Goal: Information Seeking & Learning: Compare options

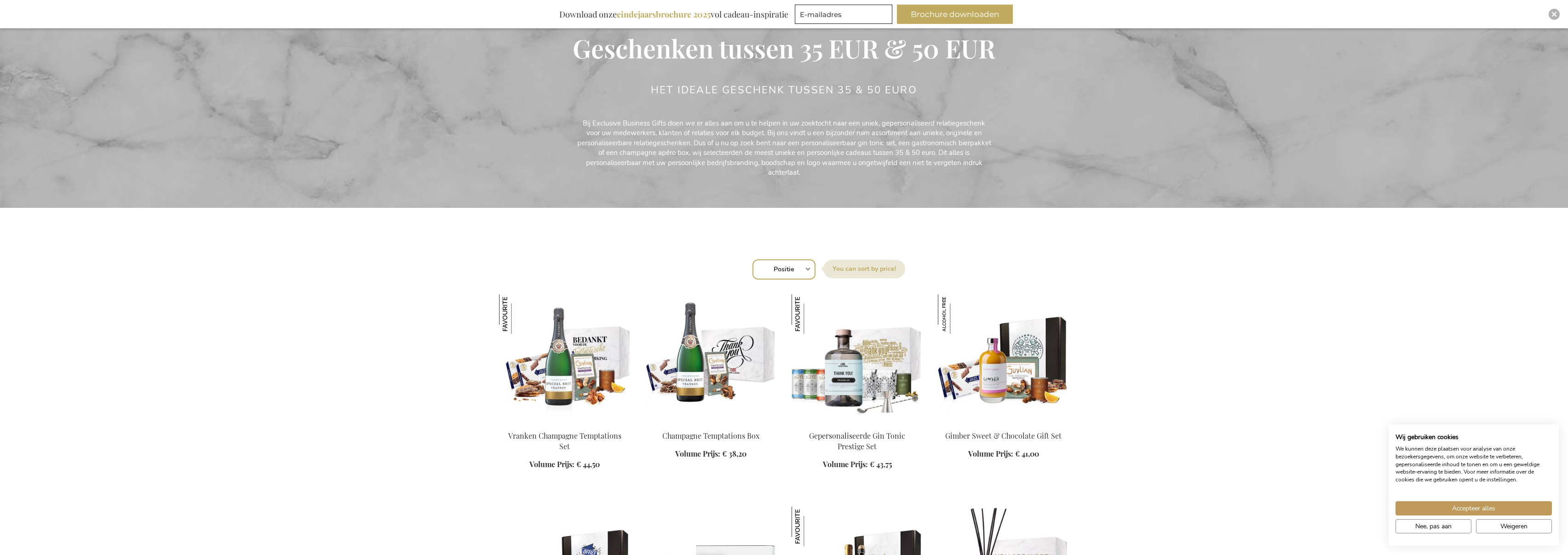
scroll to position [170, 0]
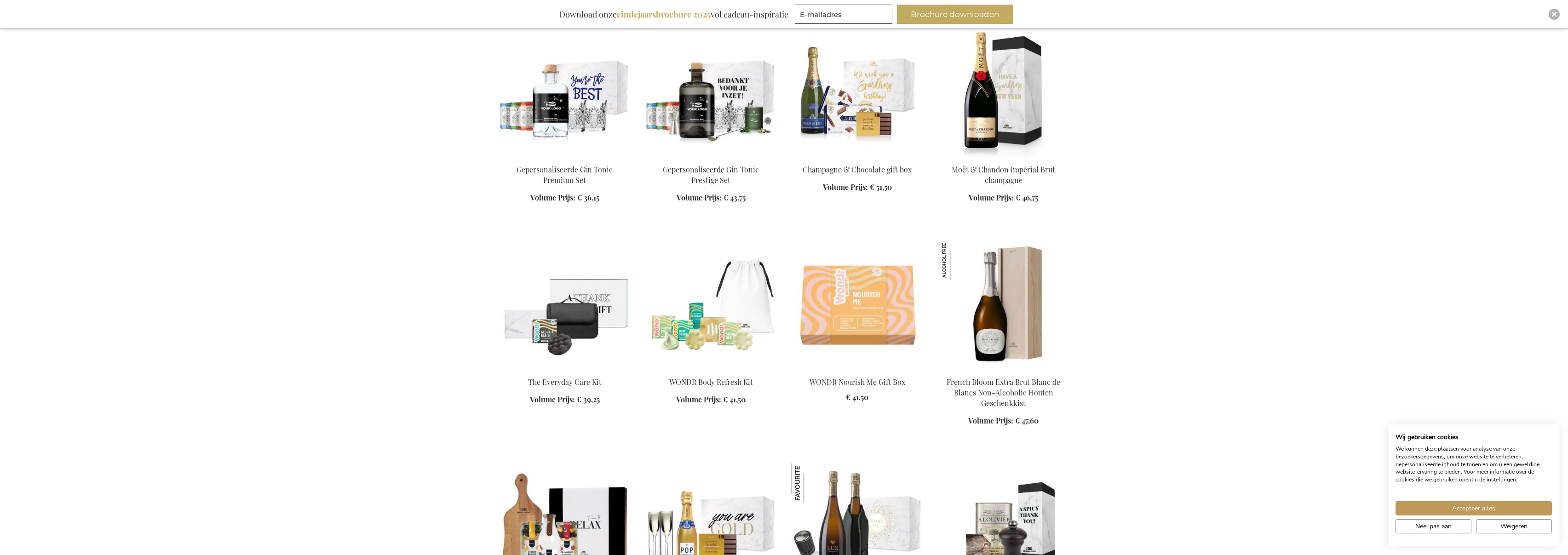
scroll to position [1125, 0]
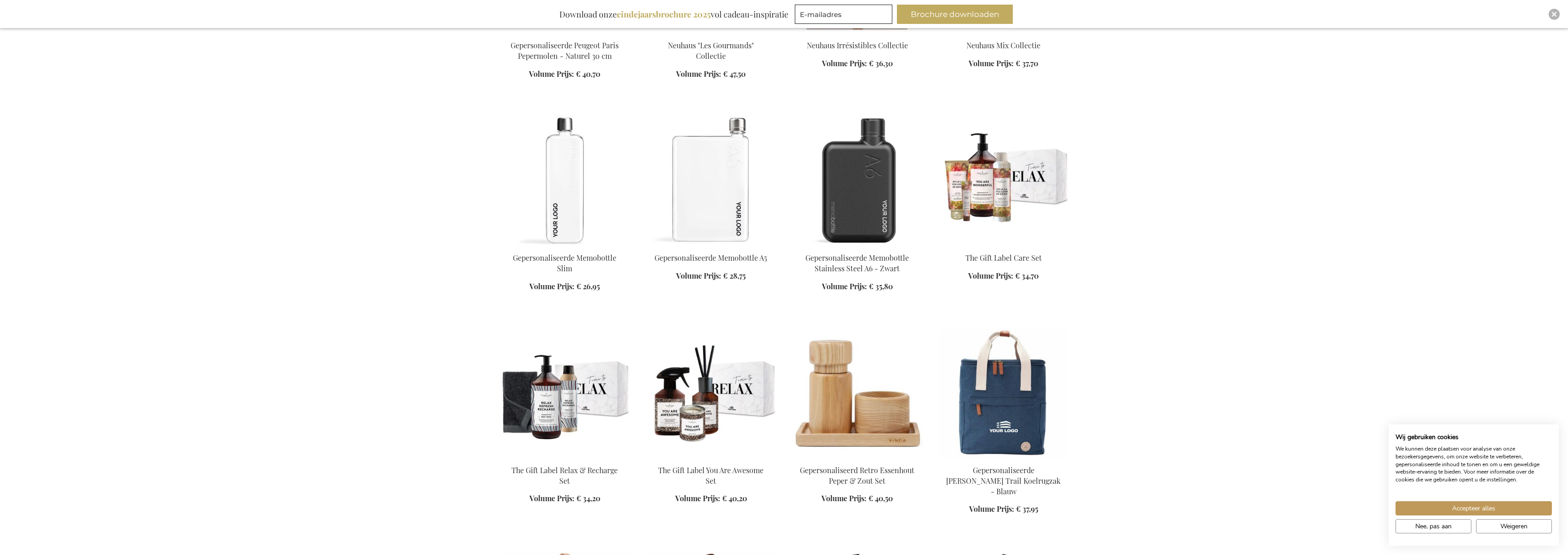
scroll to position [2127, 0]
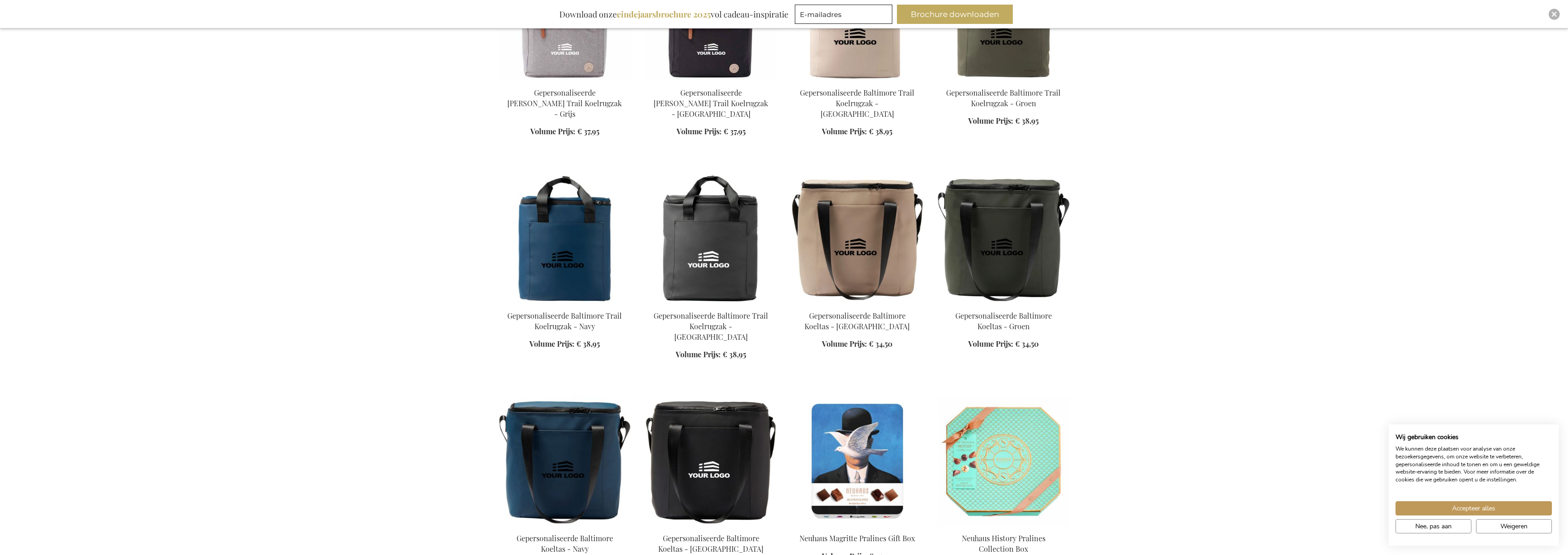
scroll to position [2650, 0]
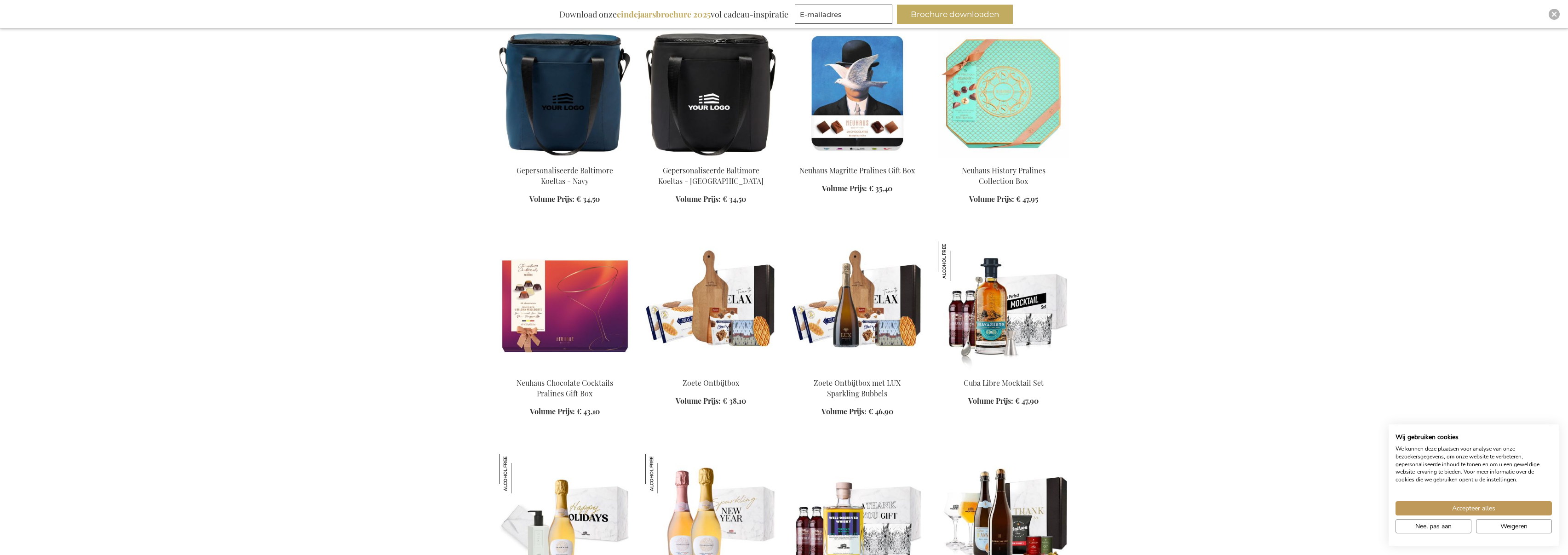
scroll to position [2964, 0]
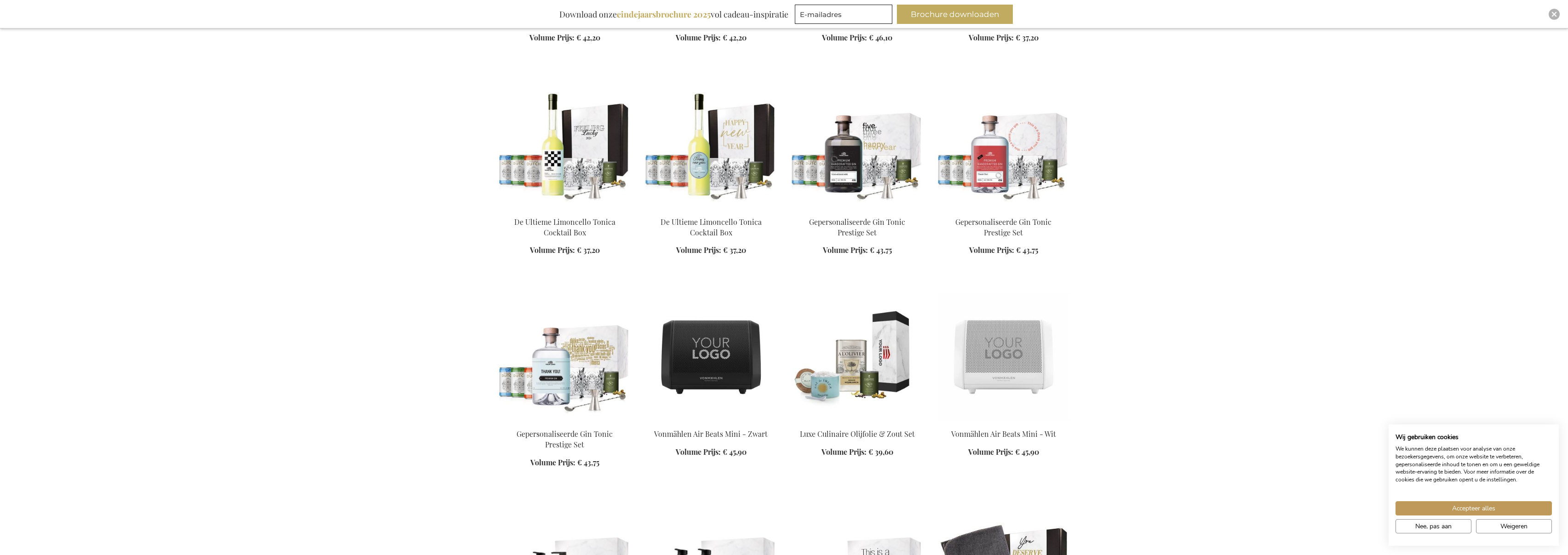
scroll to position [3975, 0]
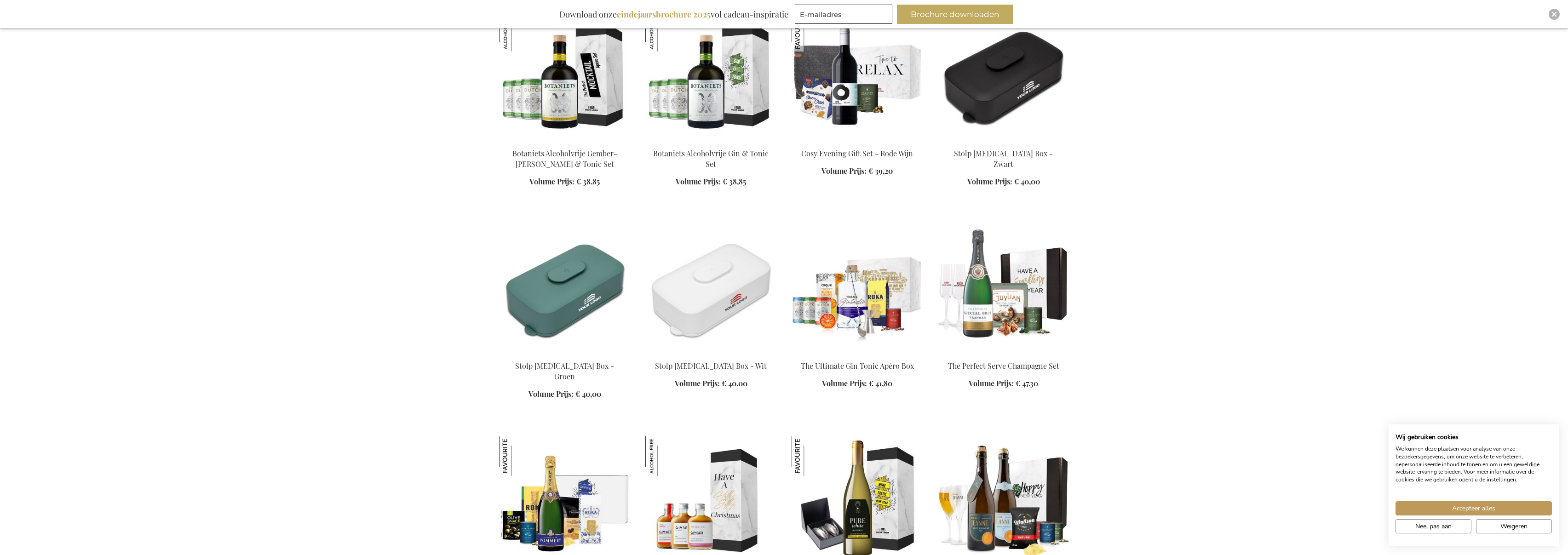
scroll to position [5278, 0]
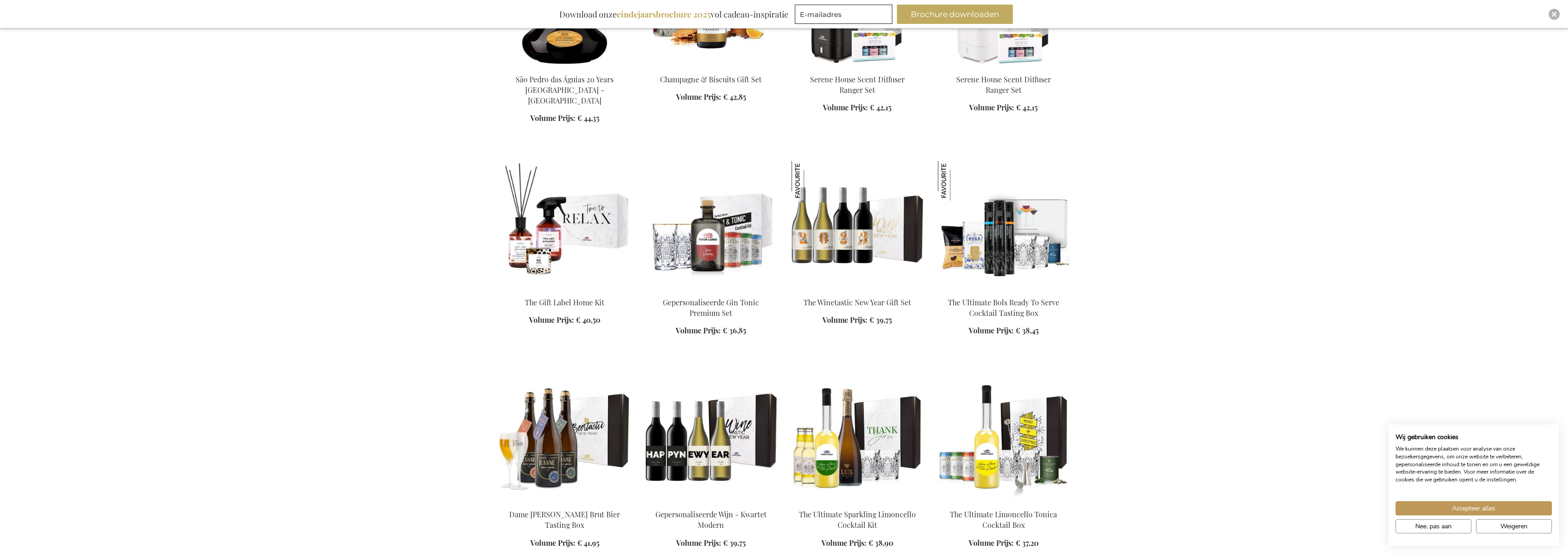
scroll to position [6568, 0]
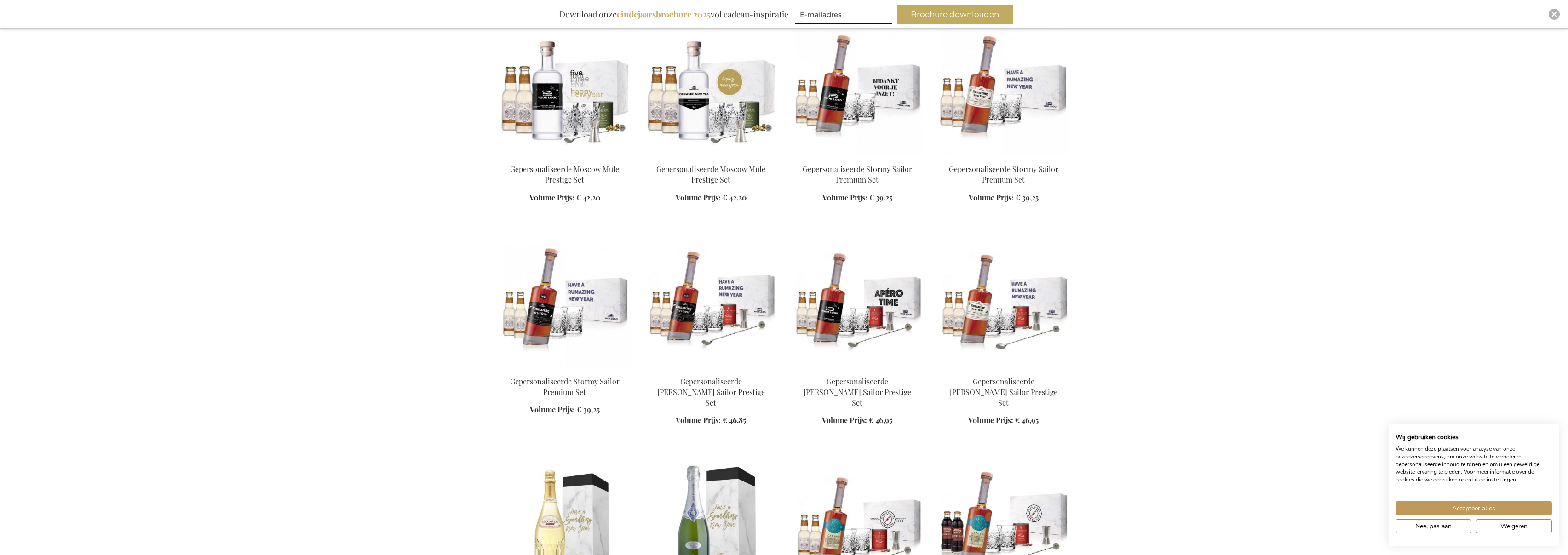
scroll to position [7224, 0]
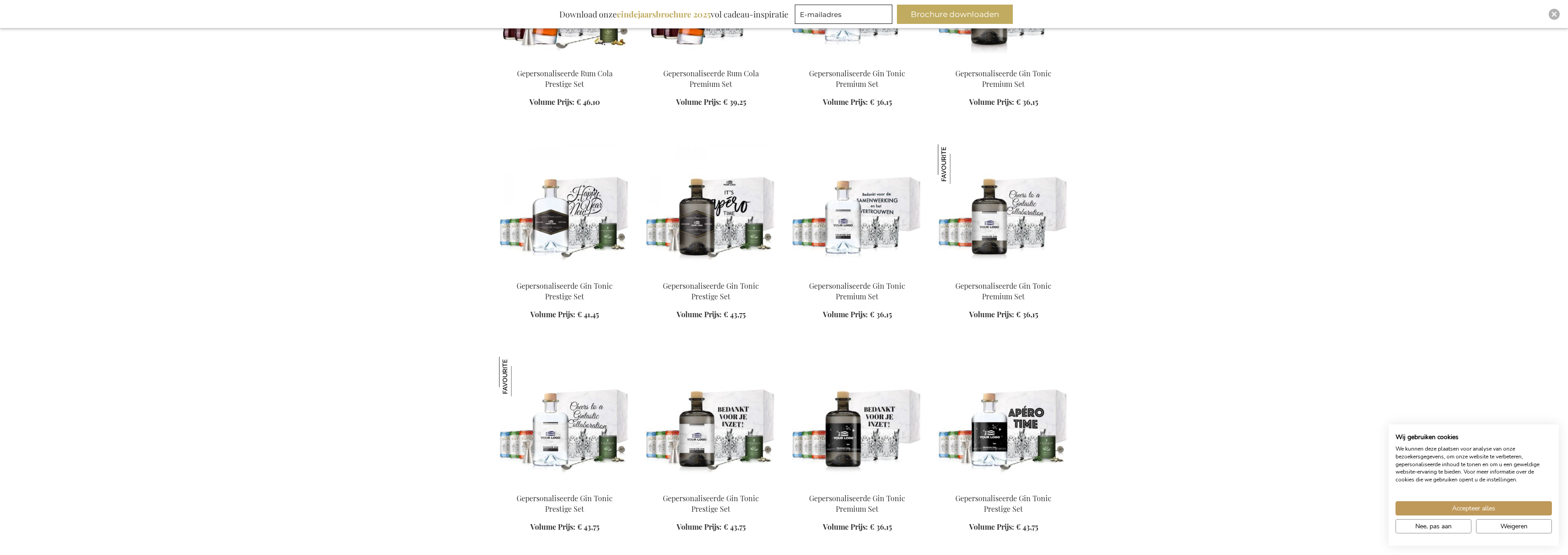
scroll to position [8331, 0]
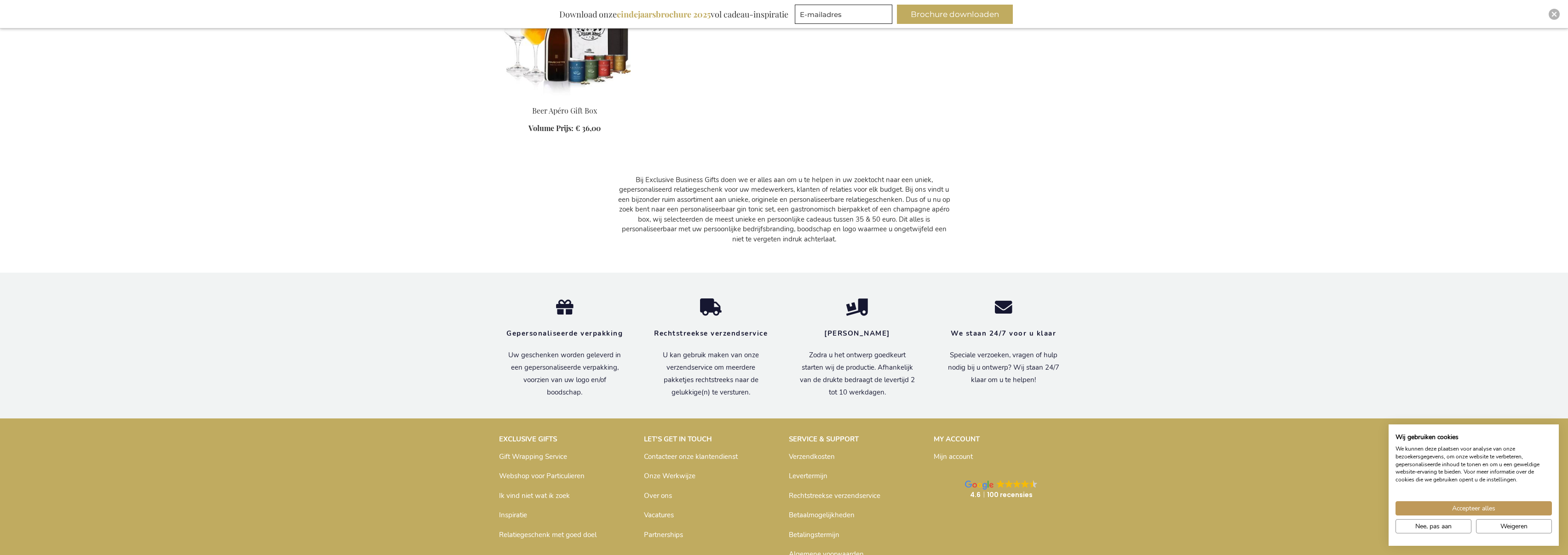
scroll to position [9054, 0]
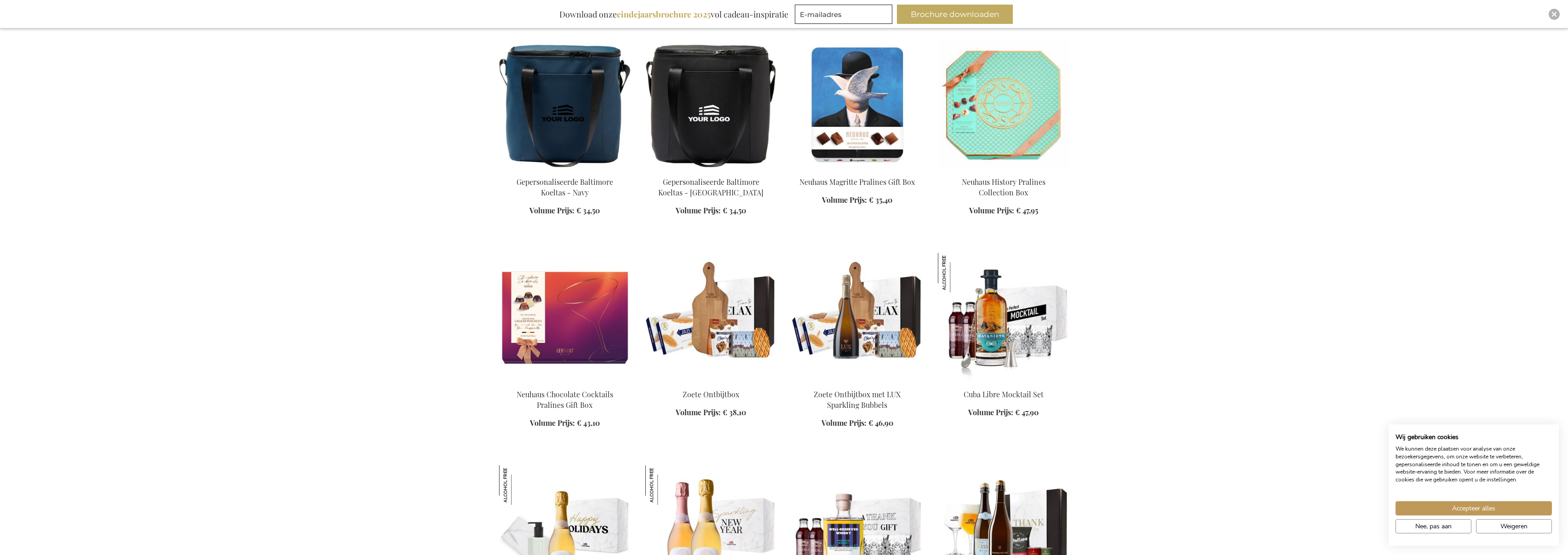
scroll to position [558, 0]
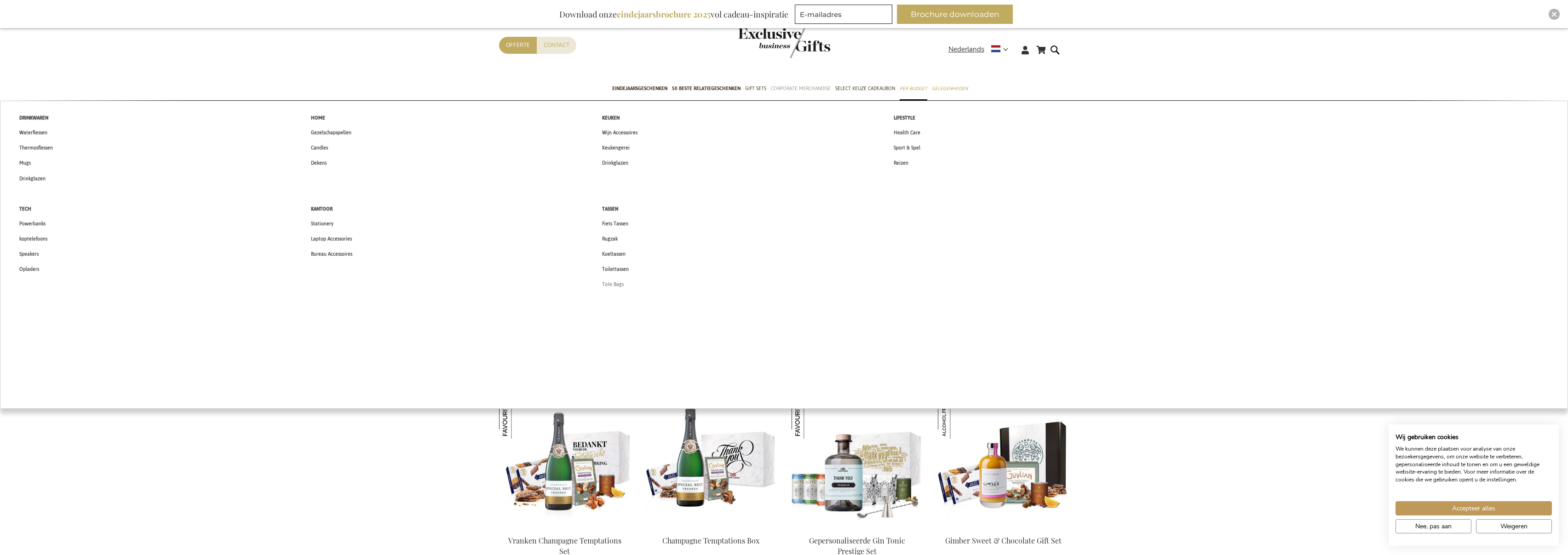
click at [606, 283] on span "Tote Bags" at bounding box center [613, 284] width 22 height 9
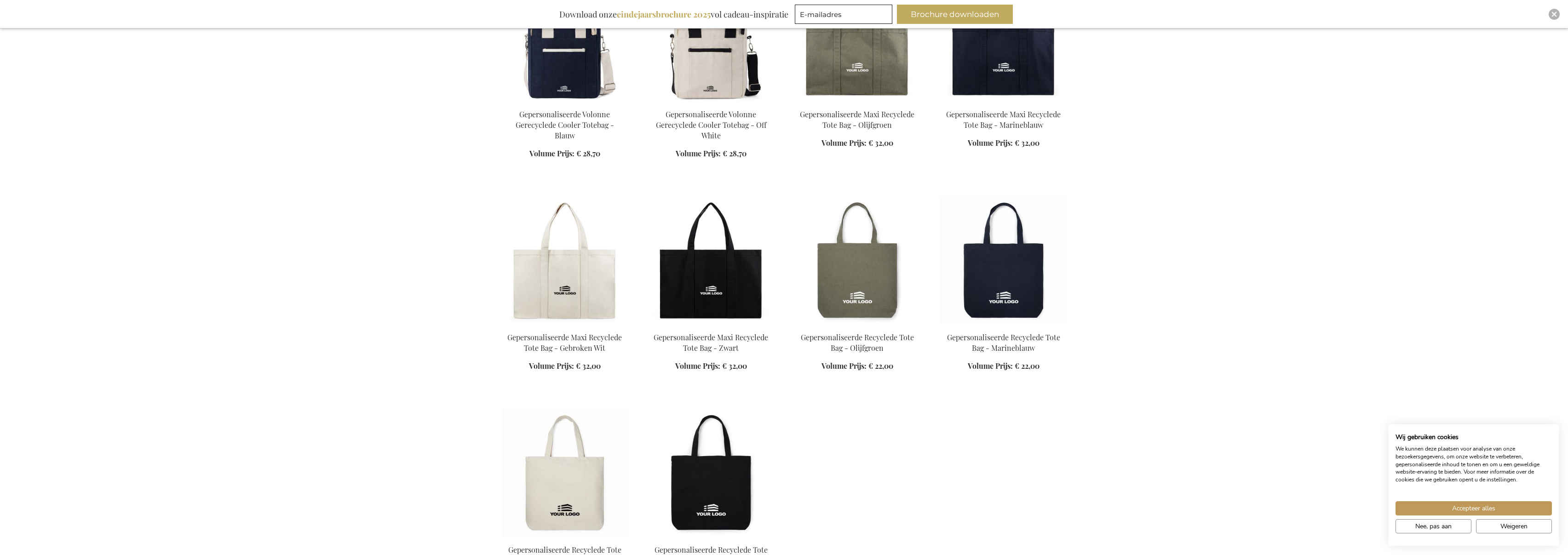
scroll to position [482, 0]
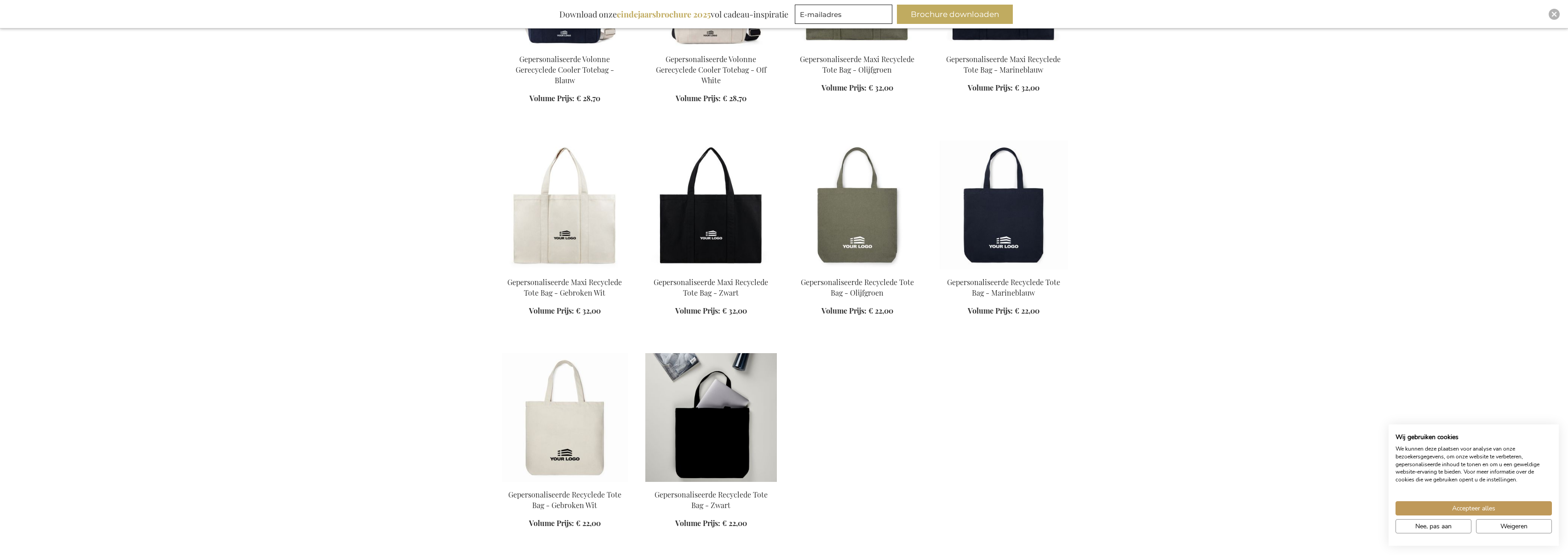
click at [716, 401] on img at bounding box center [711, 418] width 131 height 129
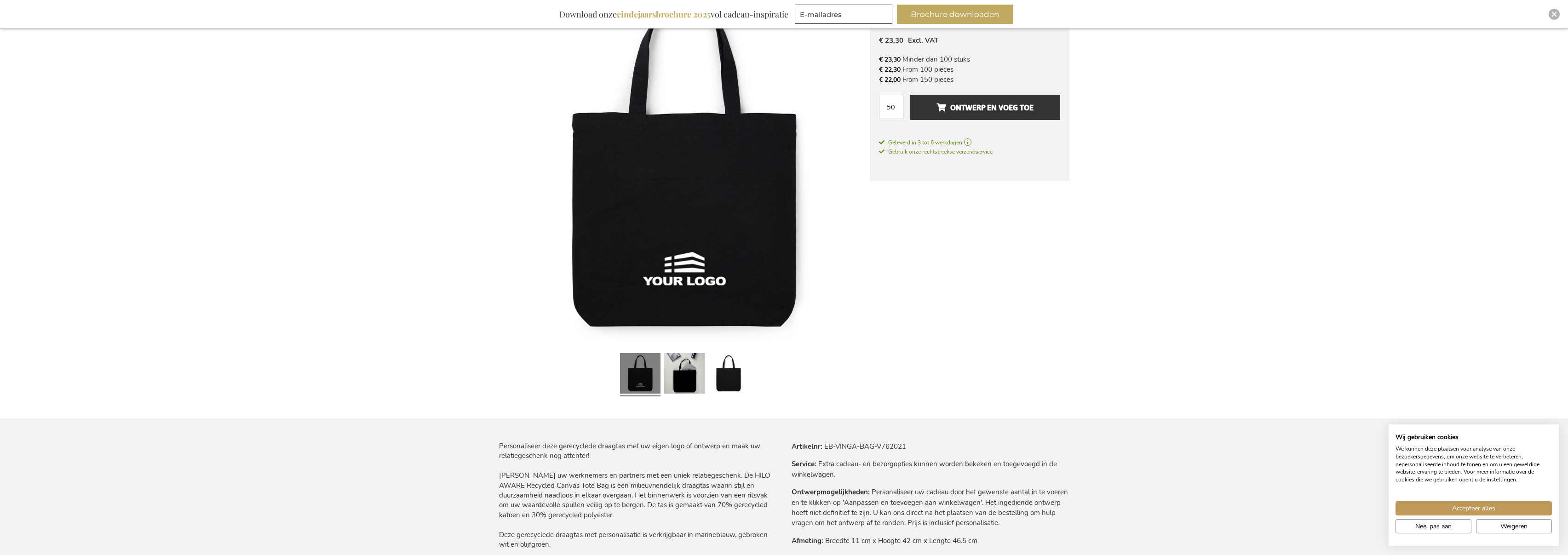
scroll to position [82, 0]
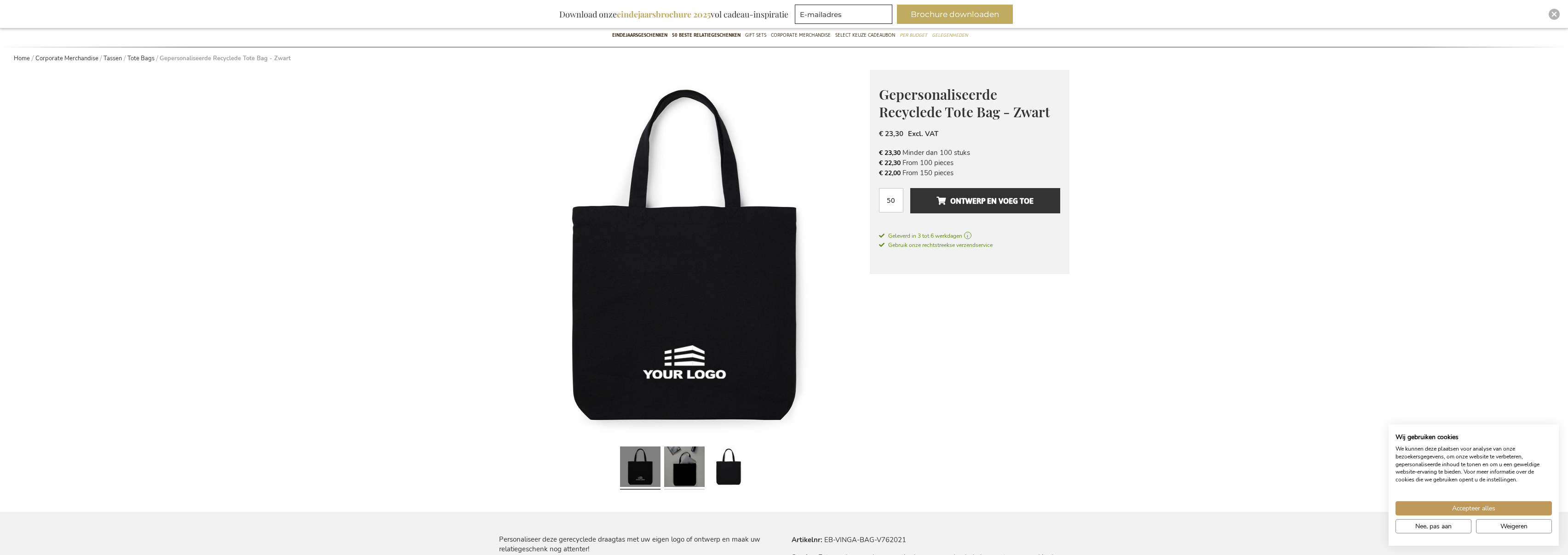
click at [692, 477] on link at bounding box center [684, 468] width 40 height 51
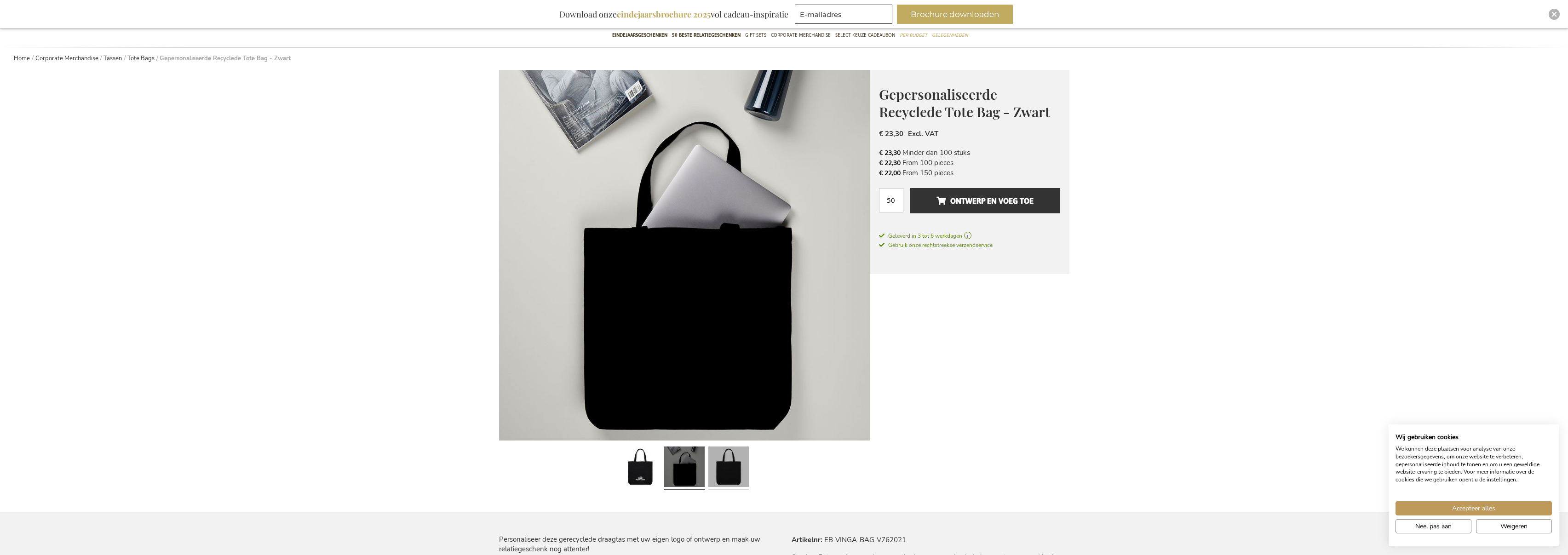
click at [728, 478] on link at bounding box center [728, 468] width 40 height 51
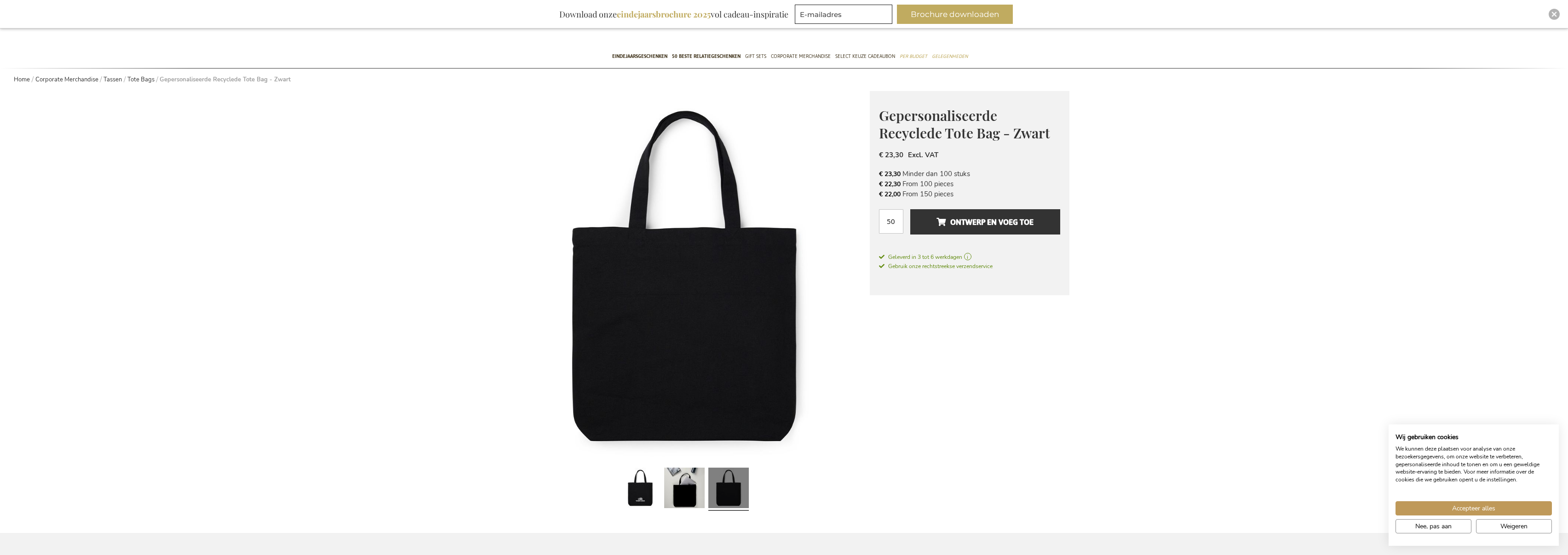
scroll to position [0, 0]
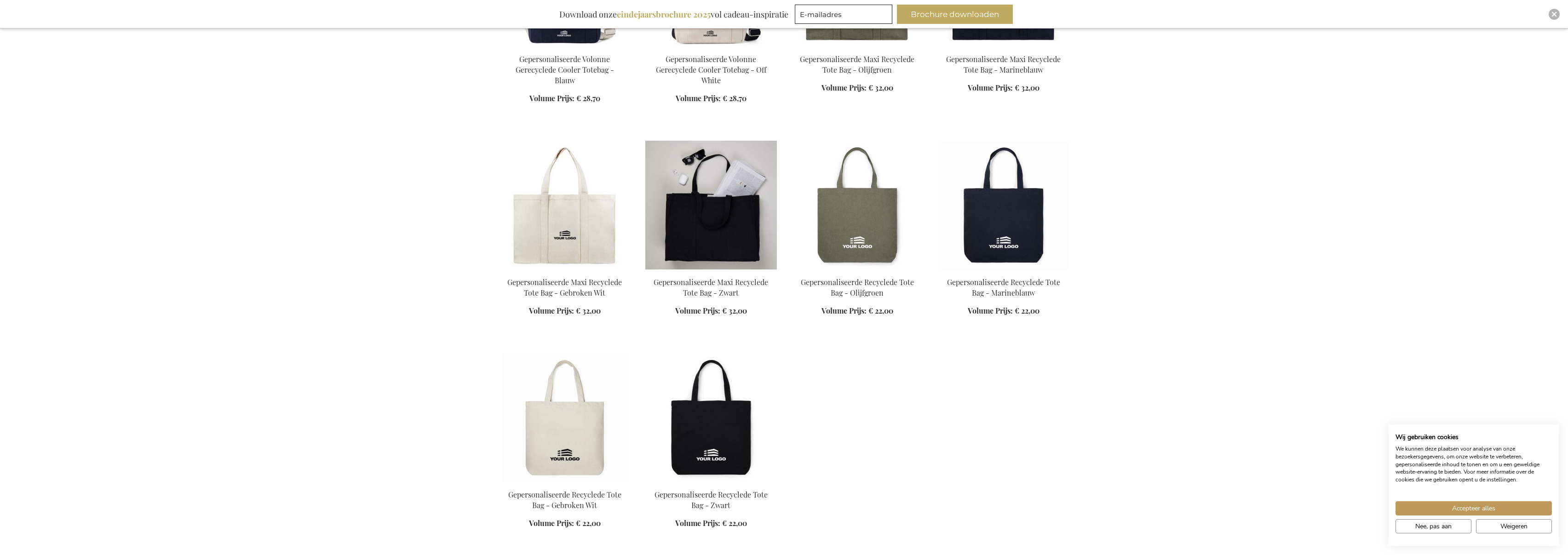
click at [726, 230] on img at bounding box center [711, 205] width 131 height 129
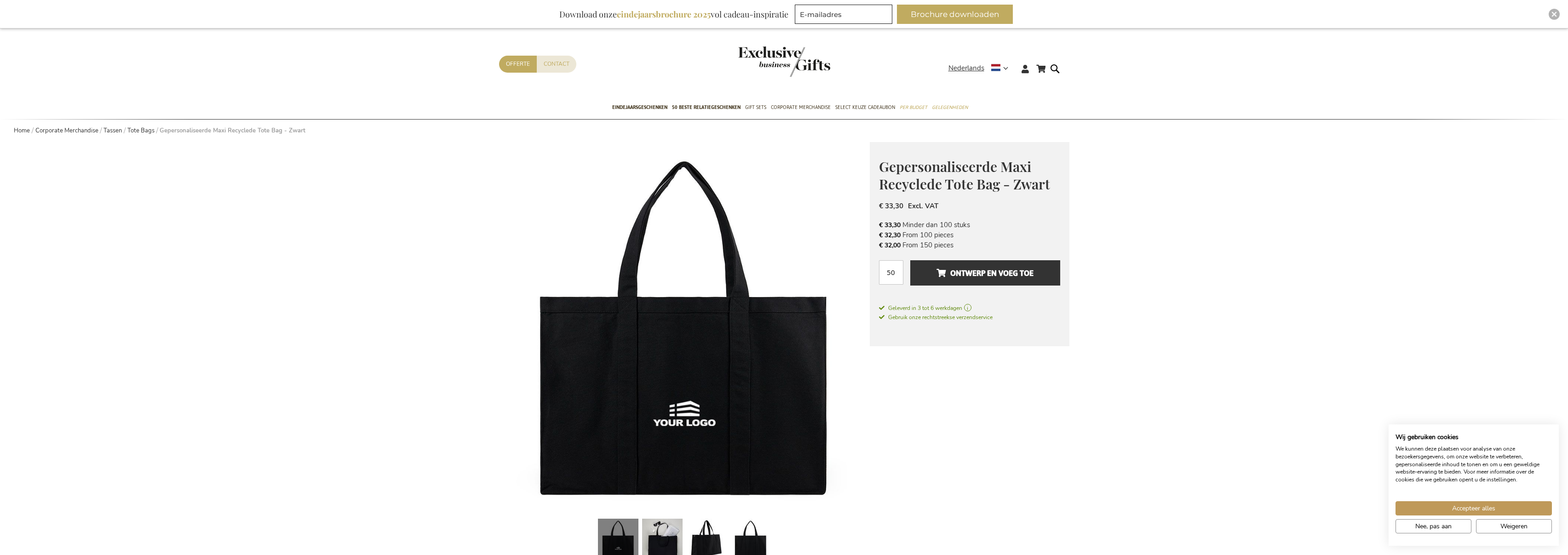
scroll to position [29, 0]
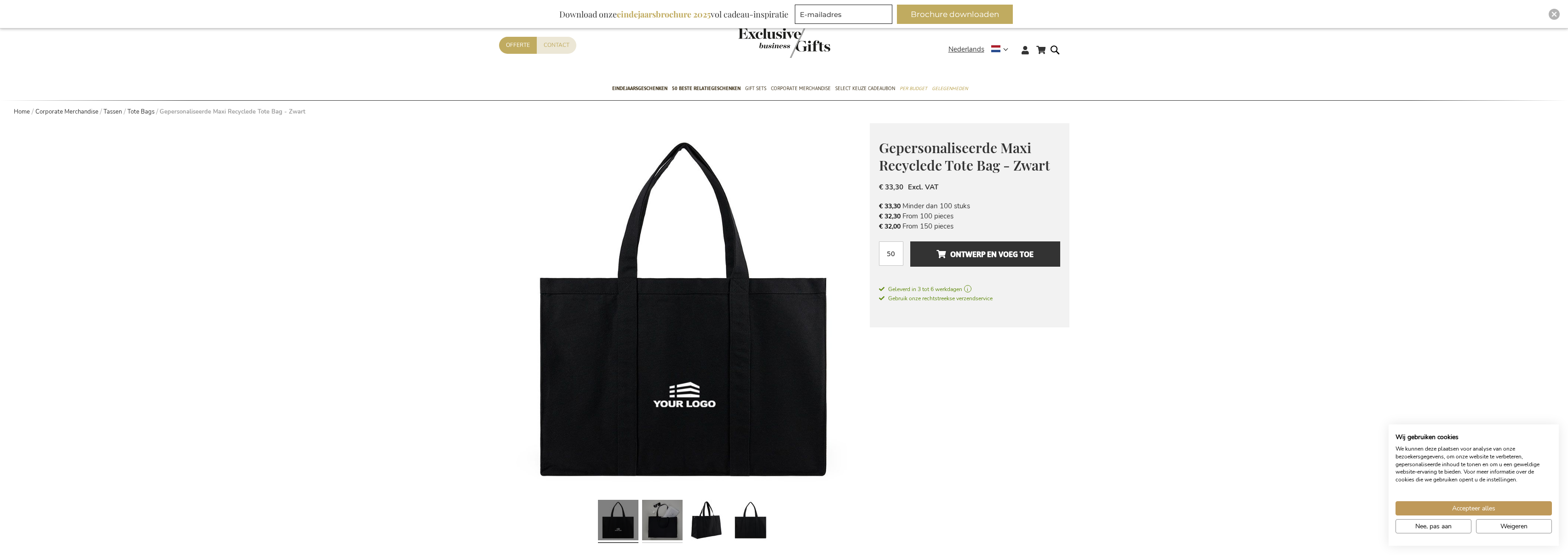
click at [651, 522] on link at bounding box center [662, 521] width 40 height 51
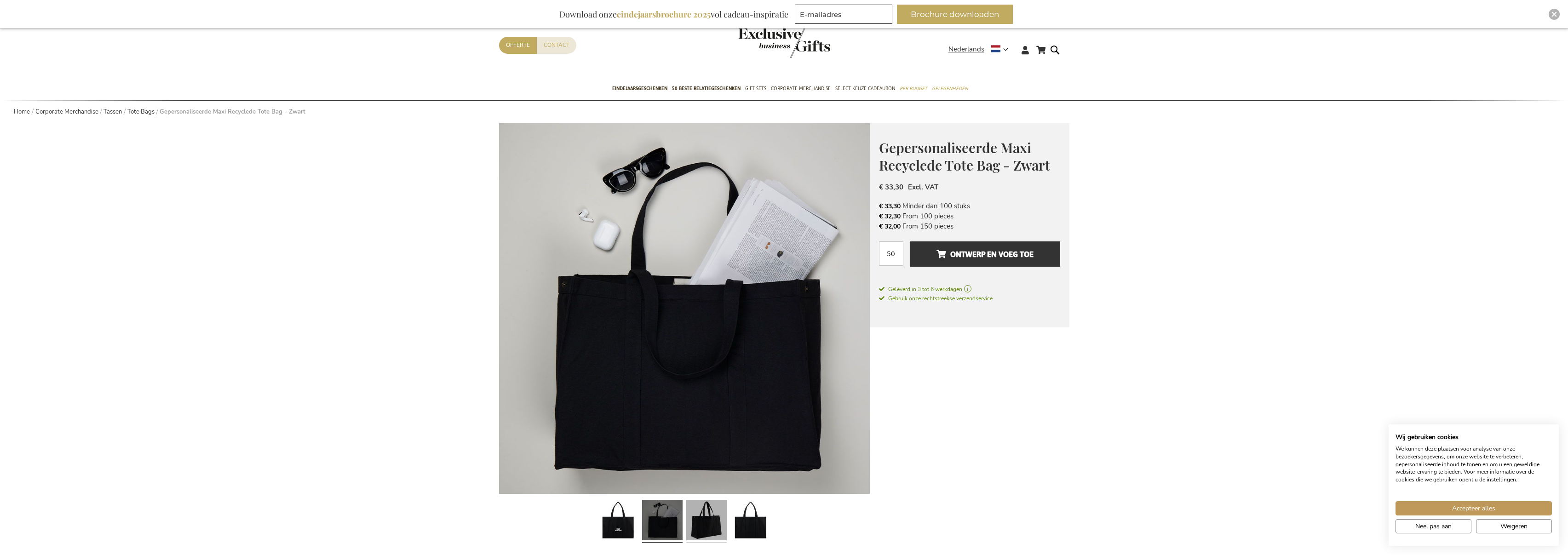
click at [689, 522] on link at bounding box center [706, 521] width 40 height 51
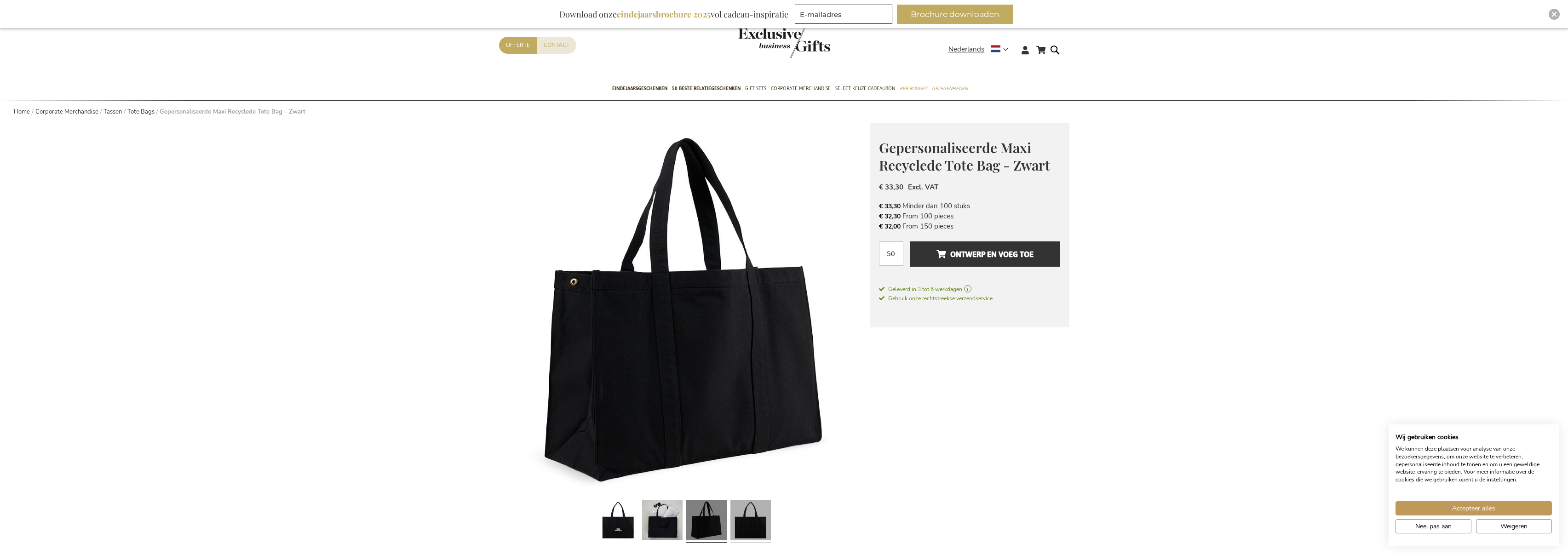
click at [749, 523] on link at bounding box center [751, 521] width 40 height 51
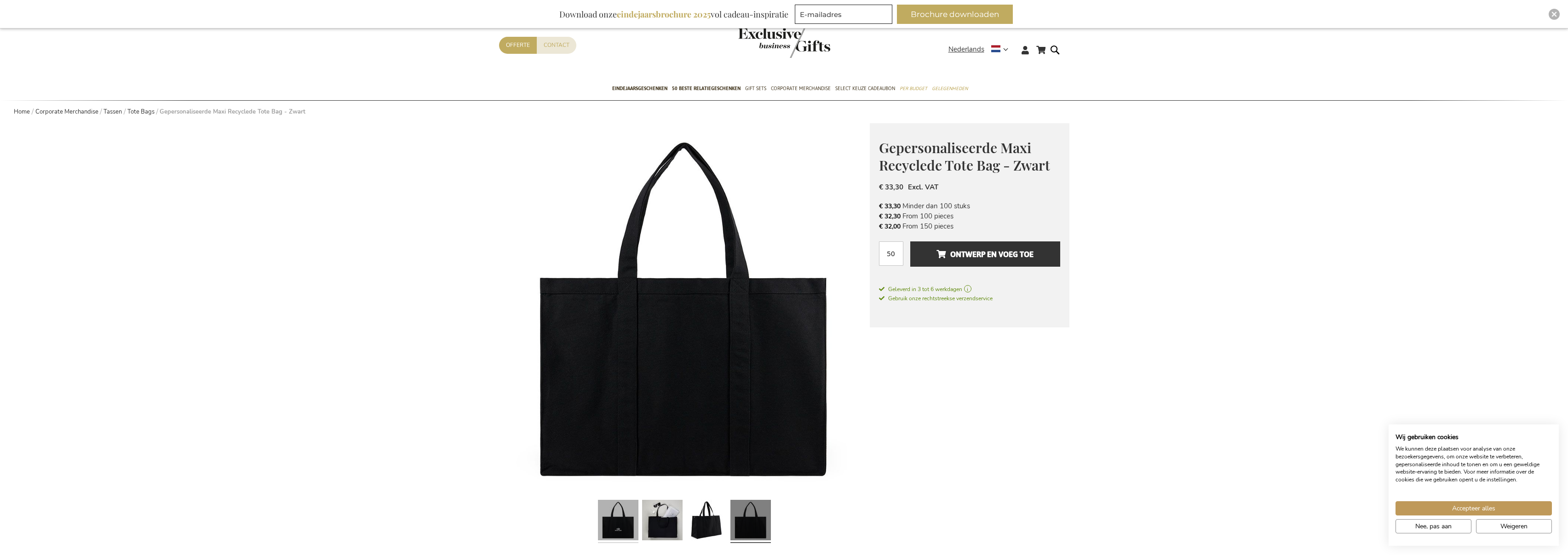
click at [610, 527] on link at bounding box center [618, 521] width 40 height 51
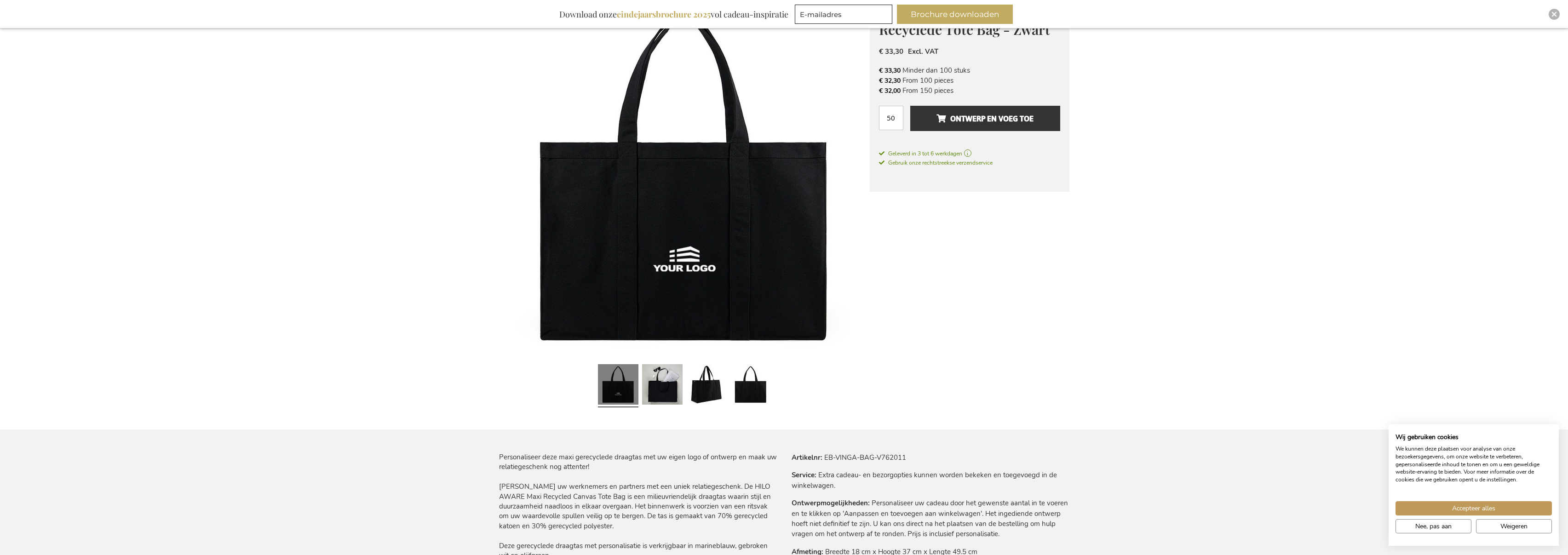
scroll to position [0, 0]
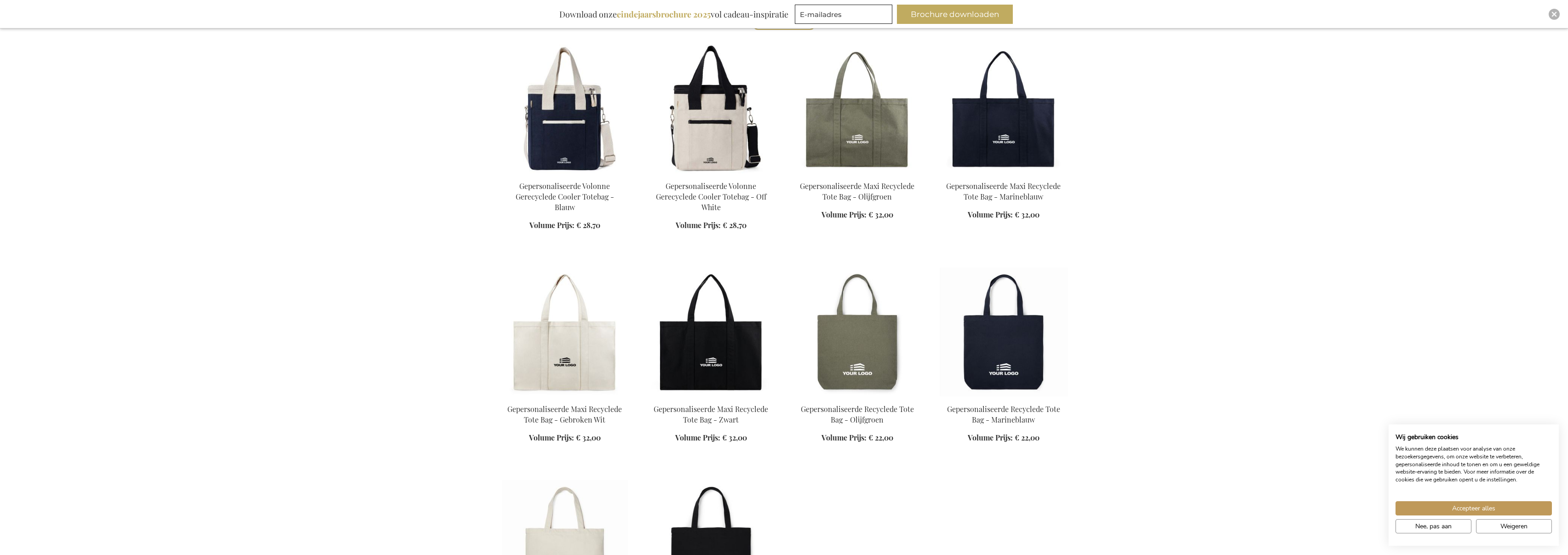
scroll to position [258, 0]
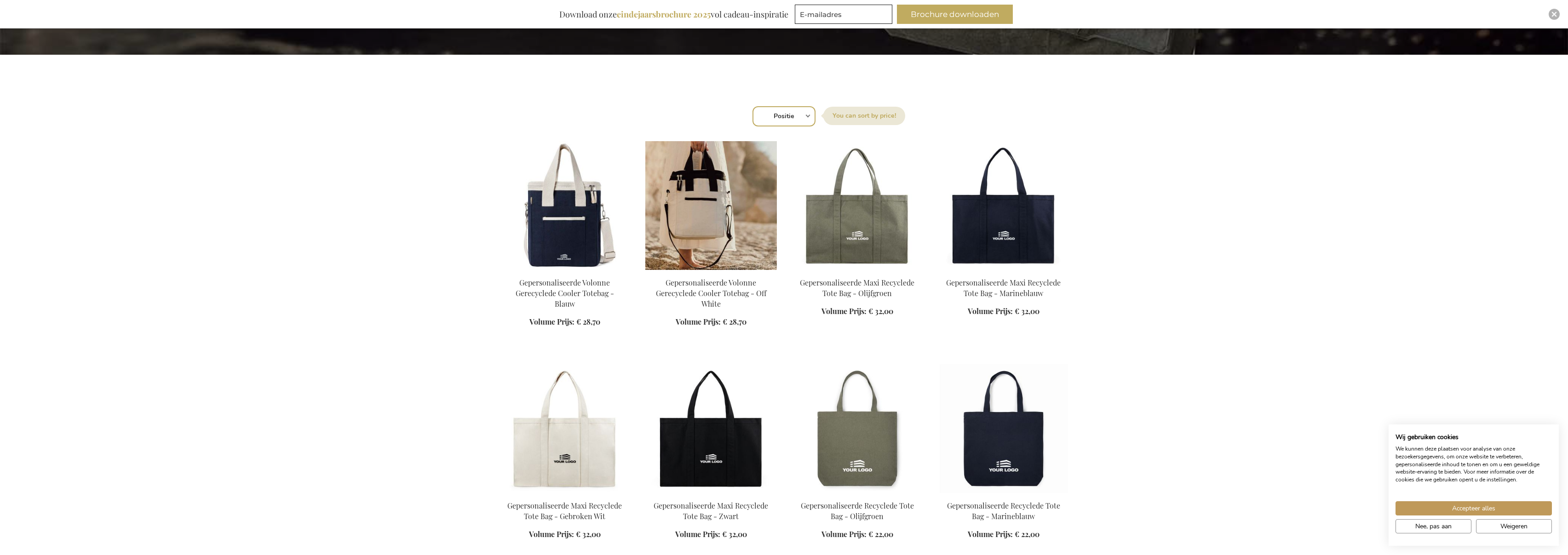
click at [719, 248] on img at bounding box center [711, 206] width 131 height 129
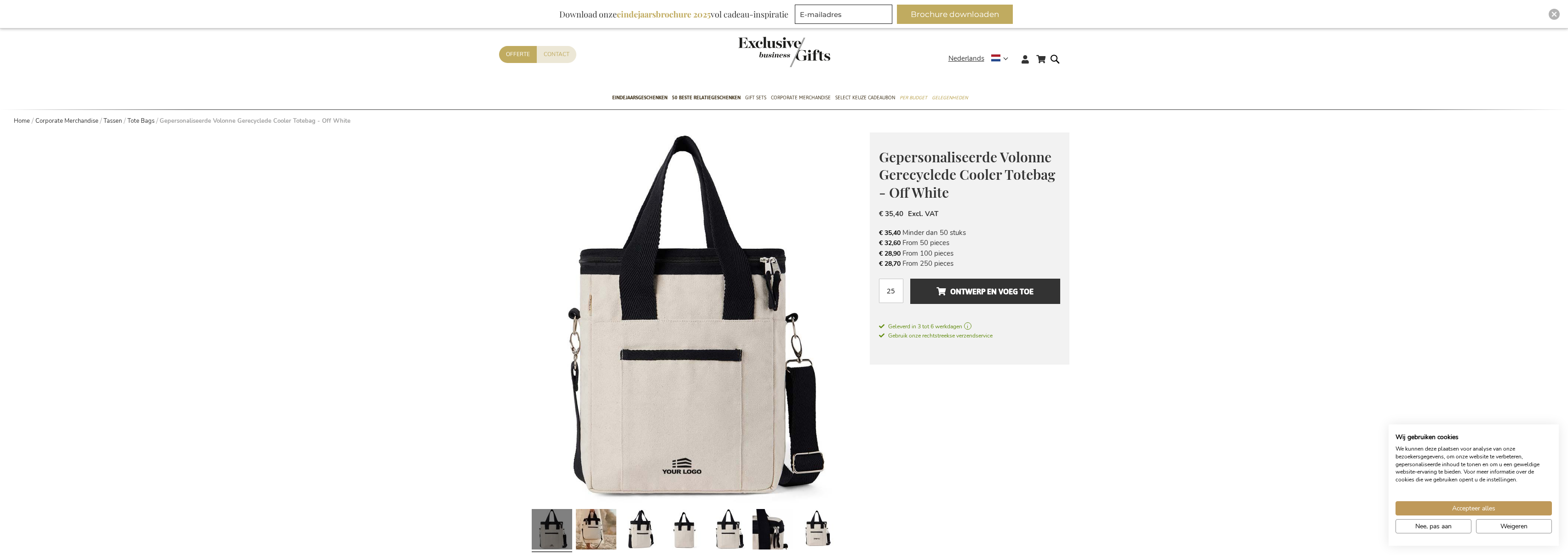
scroll to position [54, 0]
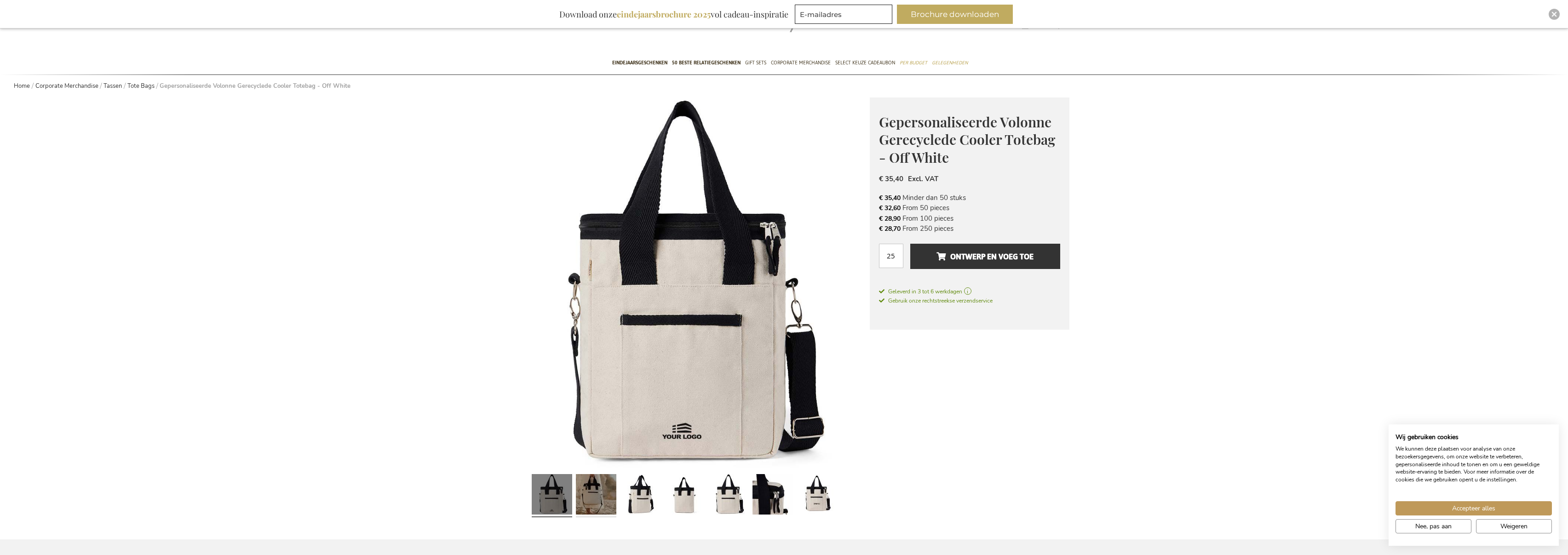
click at [584, 493] on link at bounding box center [596, 495] width 40 height 51
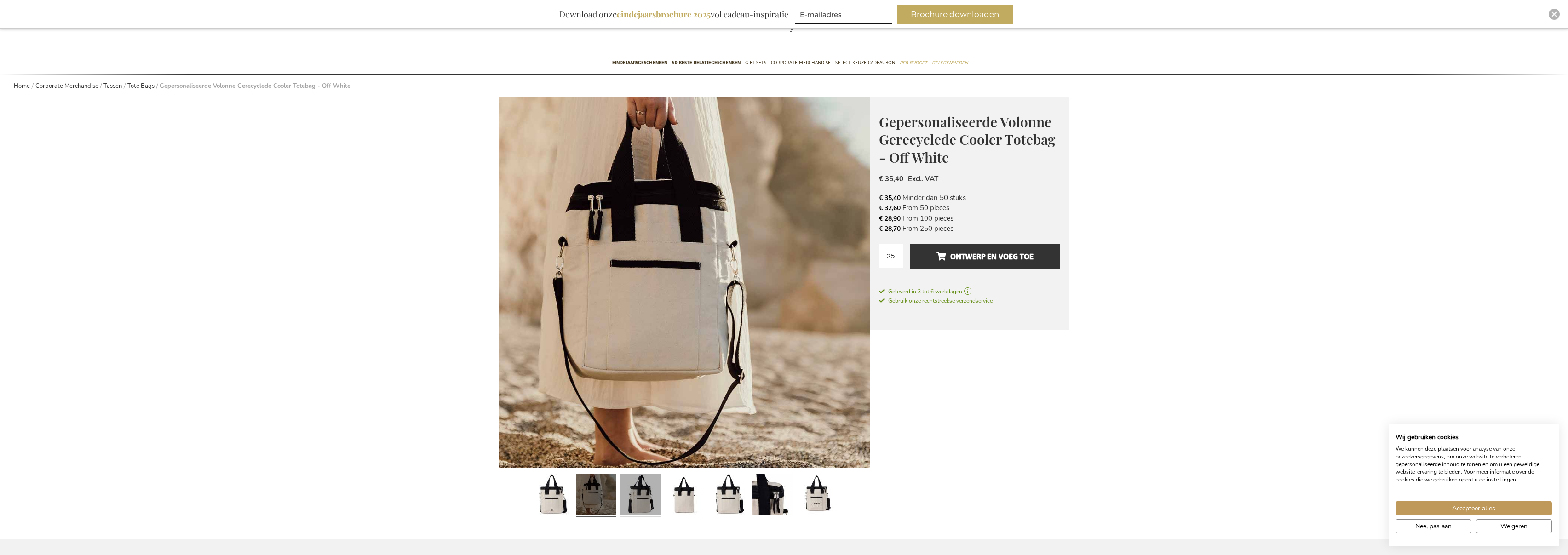
click at [632, 499] on link at bounding box center [640, 495] width 40 height 51
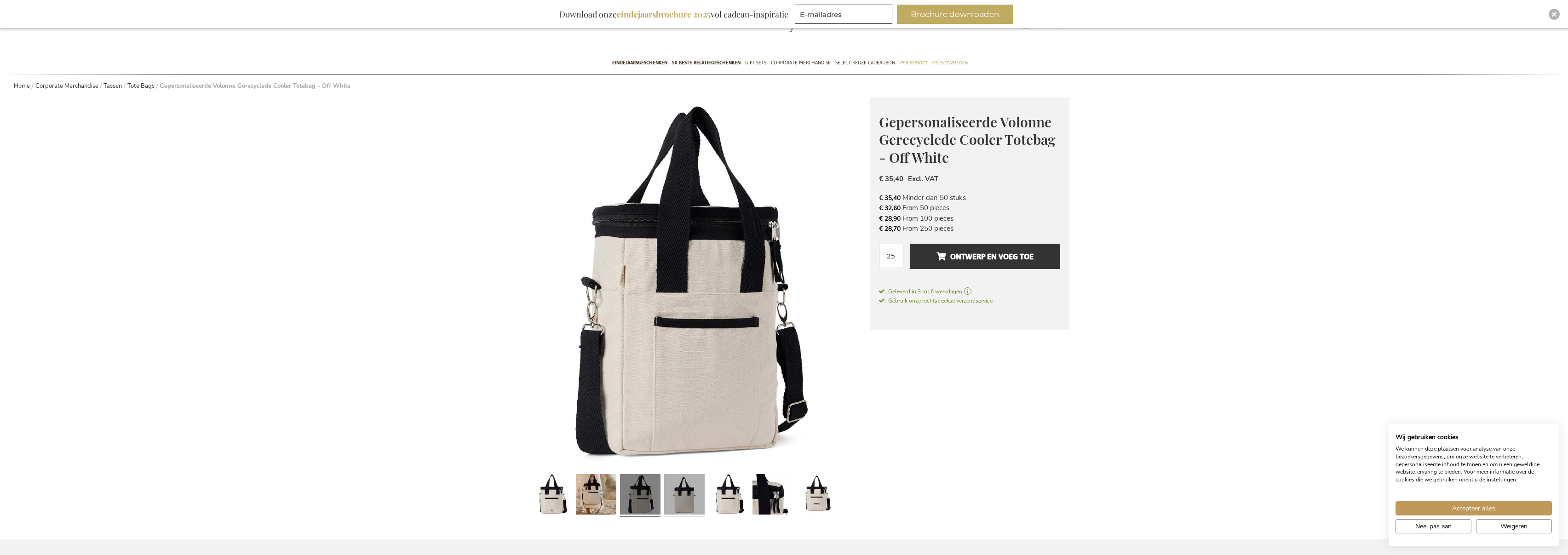
click at [691, 500] on link at bounding box center [684, 495] width 40 height 51
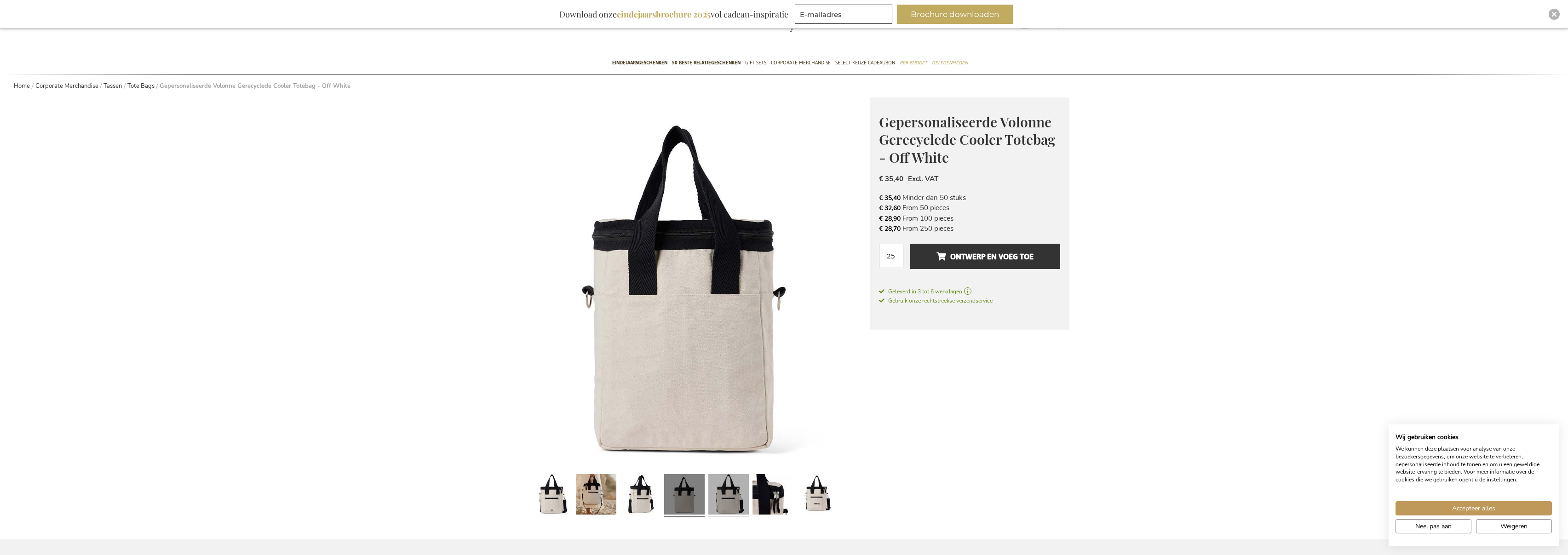
click at [724, 495] on link at bounding box center [728, 495] width 40 height 51
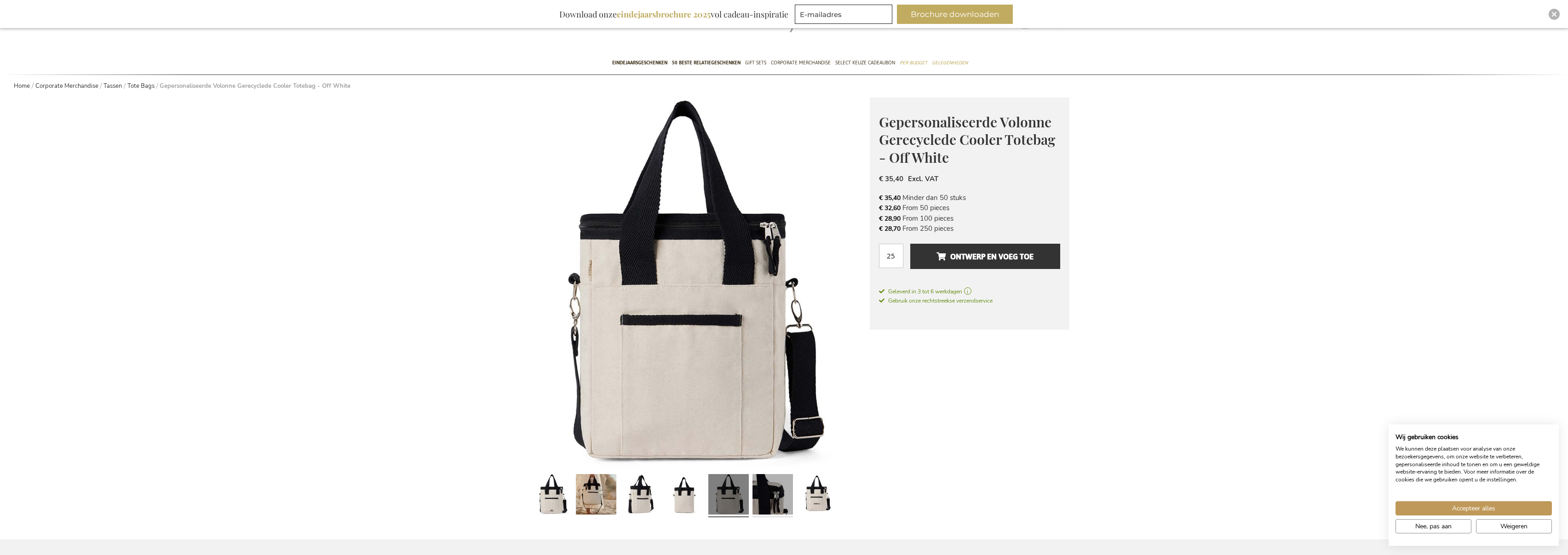
click at [759, 495] on link at bounding box center [772, 495] width 40 height 51
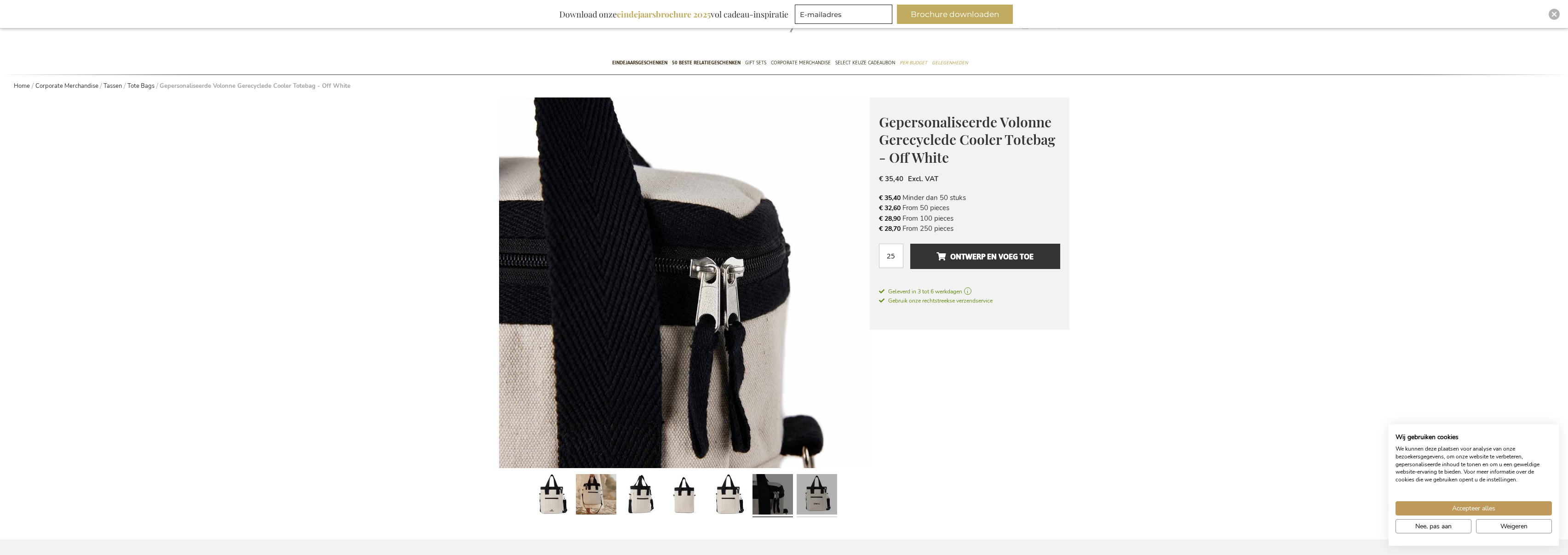
click at [810, 494] on link at bounding box center [817, 495] width 40 height 51
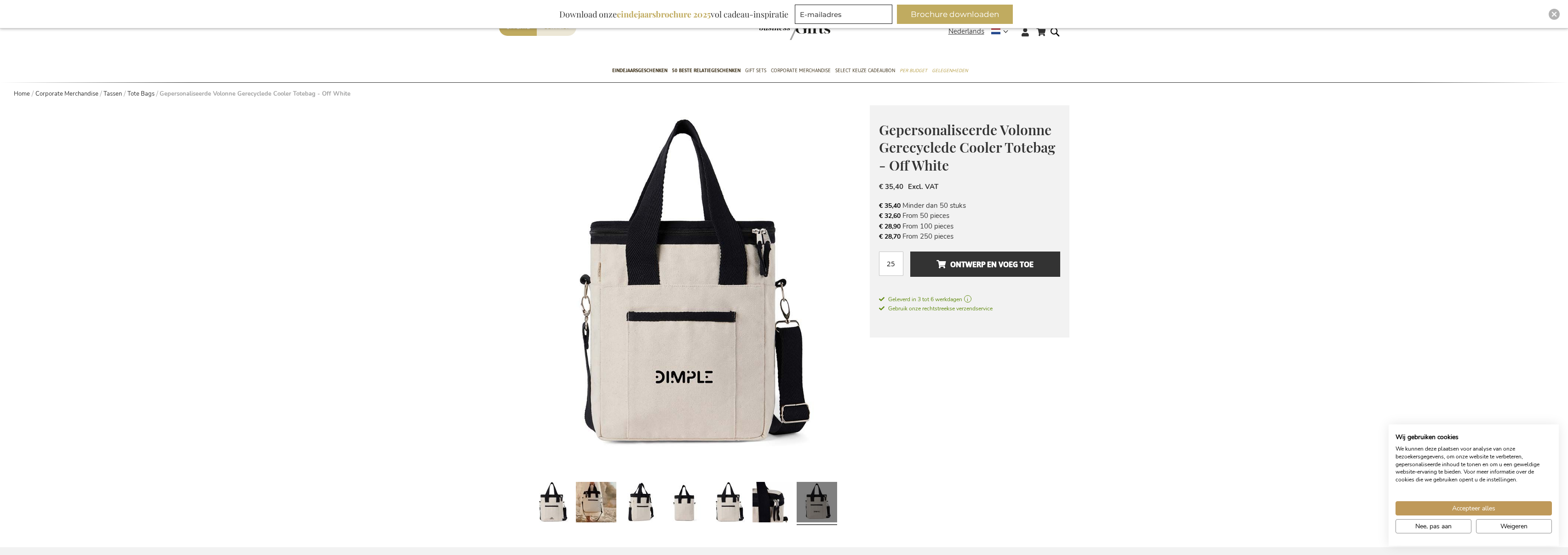
scroll to position [0, 0]
